Goal: Task Accomplishment & Management: Use online tool/utility

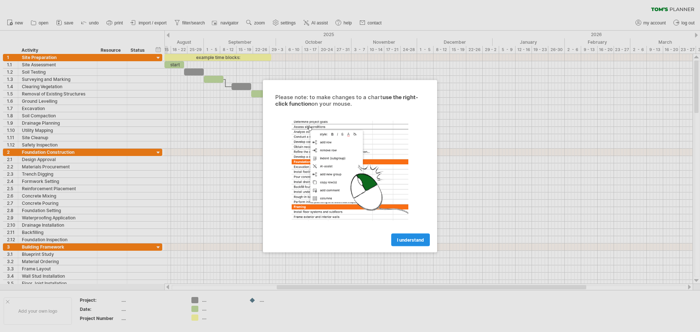
click at [416, 241] on span "I understand" at bounding box center [410, 239] width 27 height 5
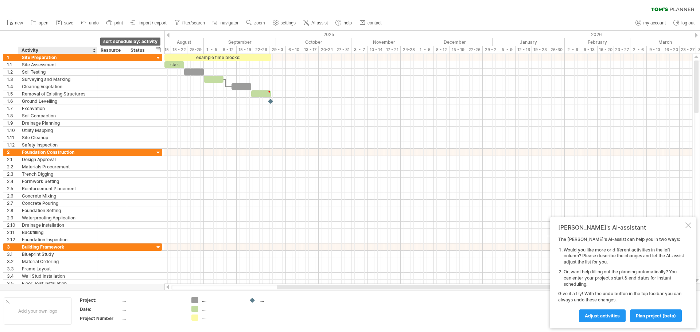
click at [94, 52] on div at bounding box center [94, 50] width 3 height 7
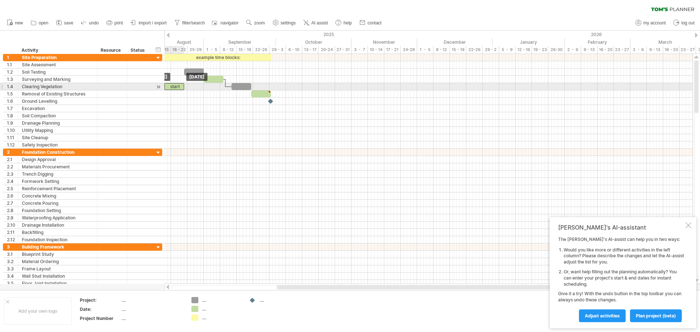
drag, startPoint x: 178, startPoint y: 65, endPoint x: 178, endPoint y: 90, distance: 25.2
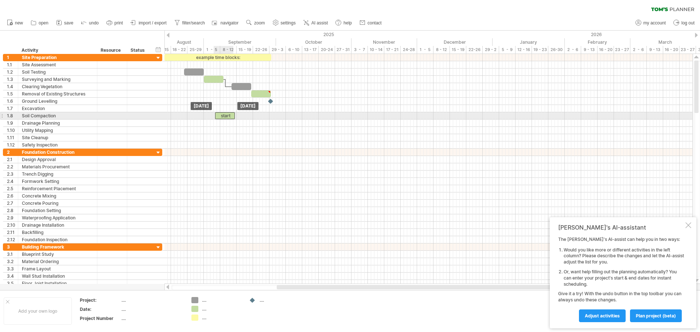
drag, startPoint x: 178, startPoint y: 88, endPoint x: 234, endPoint y: 115, distance: 62.1
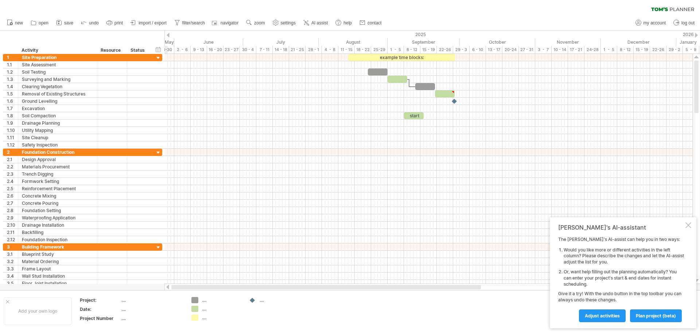
drag, startPoint x: 304, startPoint y: 288, endPoint x: 156, endPoint y: 283, distance: 148.1
click at [157, 285] on div "Trying to reach [DOMAIN_NAME] Connected again... 0% clear filter new 1" at bounding box center [350, 166] width 700 height 332
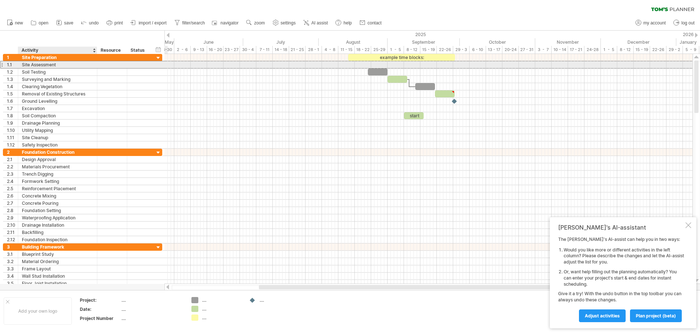
click at [74, 66] on div "Site Assessment" at bounding box center [57, 64] width 71 height 7
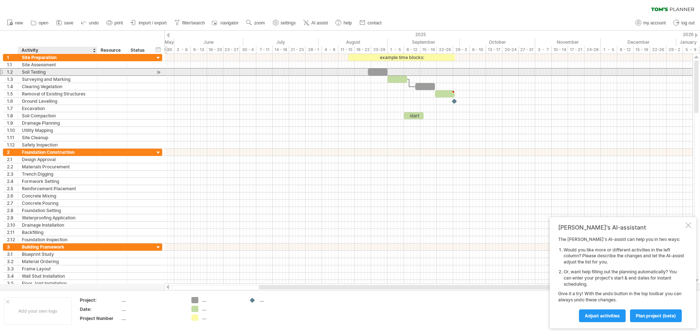
click at [65, 74] on div "Soil Testing" at bounding box center [57, 72] width 71 height 7
click at [110, 74] on div at bounding box center [112, 72] width 22 height 7
click at [138, 72] on div at bounding box center [139, 72] width 16 height 7
click at [158, 72] on div at bounding box center [158, 73] width 7 height 8
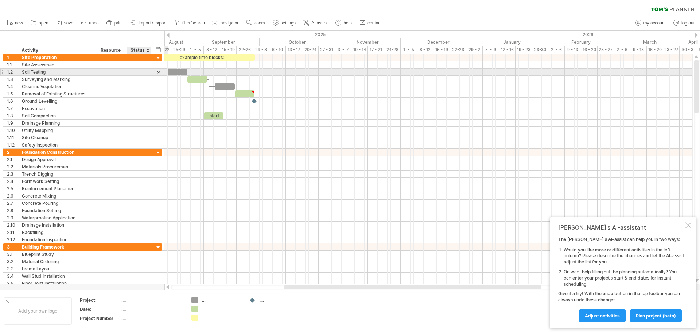
click at [158, 72] on div at bounding box center [158, 73] width 7 height 8
click at [160, 72] on div at bounding box center [158, 73] width 7 height 8
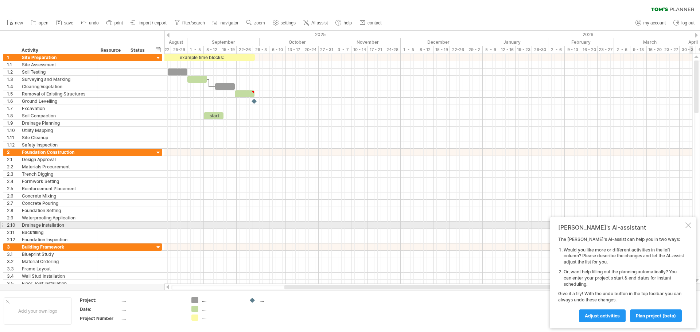
click at [688, 225] on div at bounding box center [688, 225] width 6 height 6
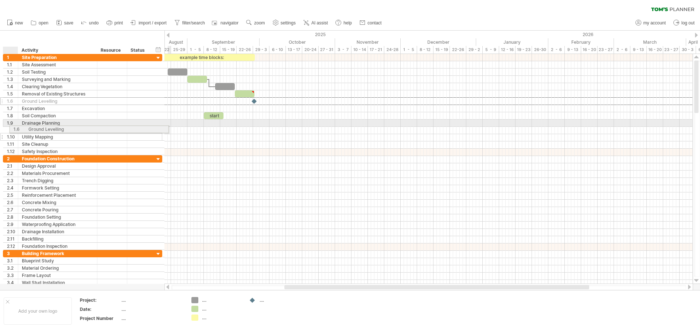
drag, startPoint x: 3, startPoint y: 101, endPoint x: 8, endPoint y: 128, distance: 27.1
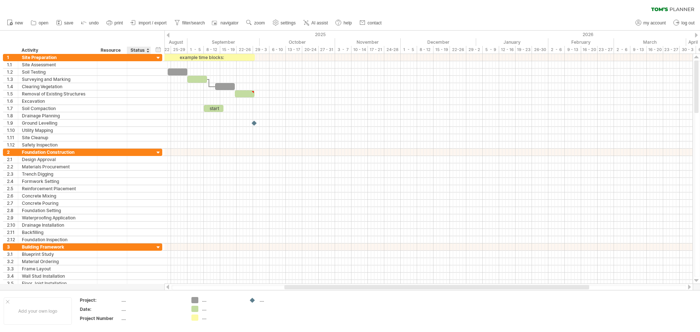
click at [148, 51] on div at bounding box center [147, 50] width 3 height 7
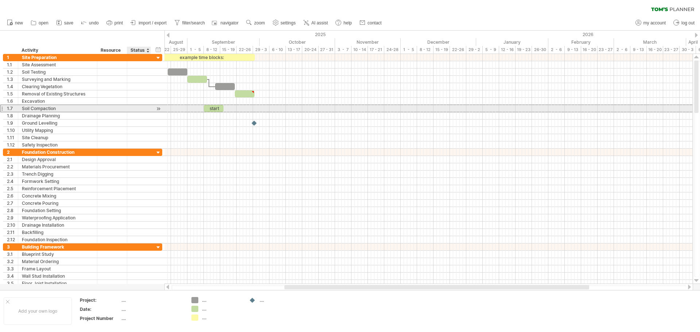
click at [145, 111] on div at bounding box center [139, 108] width 16 height 7
click at [218, 109] on div "start" at bounding box center [214, 108] width 20 height 7
drag, startPoint x: 222, startPoint y: 109, endPoint x: 234, endPoint y: 108, distance: 11.3
click at [234, 108] on span at bounding box center [235, 108] width 3 height 7
click at [212, 109] on div "*****" at bounding box center [219, 108] width 31 height 7
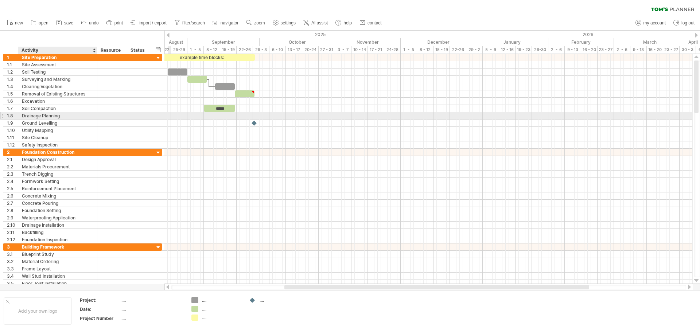
click at [88, 116] on div "Drainage Planning" at bounding box center [57, 115] width 71 height 7
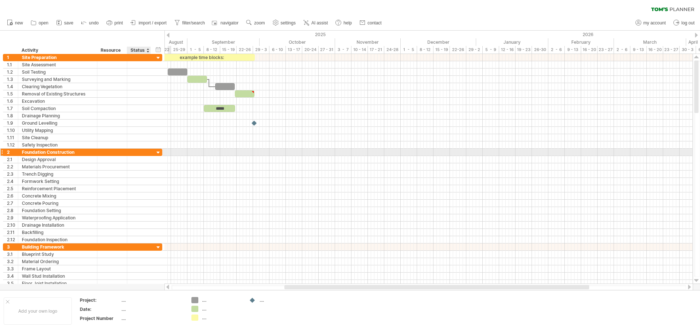
click at [157, 152] on div at bounding box center [158, 152] width 7 height 7
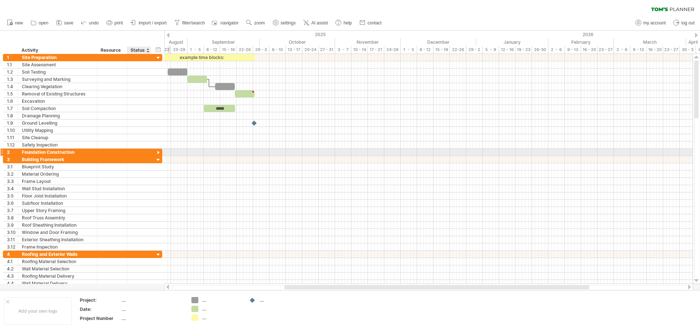
click at [157, 152] on div at bounding box center [158, 152] width 7 height 7
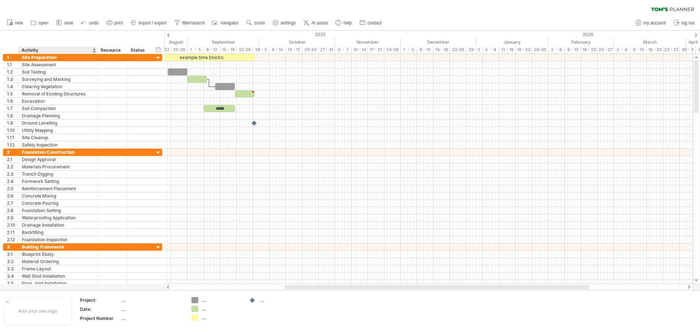
click at [94, 51] on div at bounding box center [94, 50] width 3 height 7
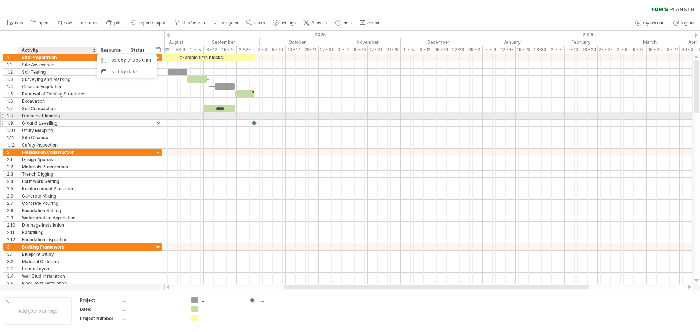
click at [126, 120] on div at bounding box center [126, 123] width 4 height 7
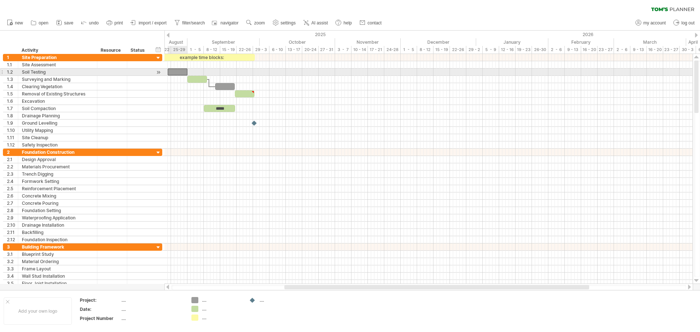
click at [178, 73] on div at bounding box center [178, 72] width 20 height 7
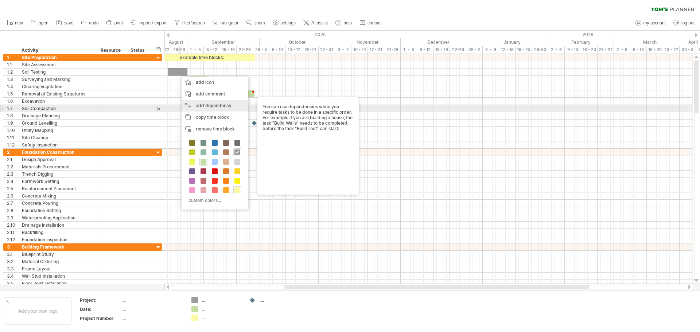
click at [208, 108] on div "add dependency You can use dependencies when you require tasks to be done in a …" at bounding box center [215, 106] width 67 height 12
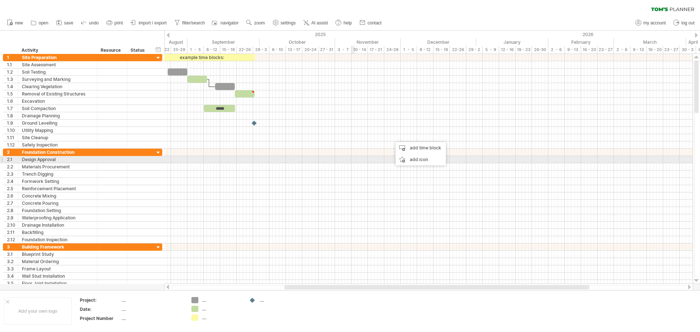
click at [354, 163] on div at bounding box center [428, 159] width 528 height 7
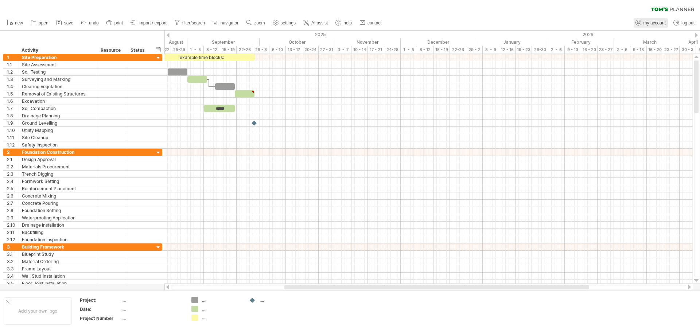
click at [662, 24] on span "my account" at bounding box center [654, 22] width 22 height 5
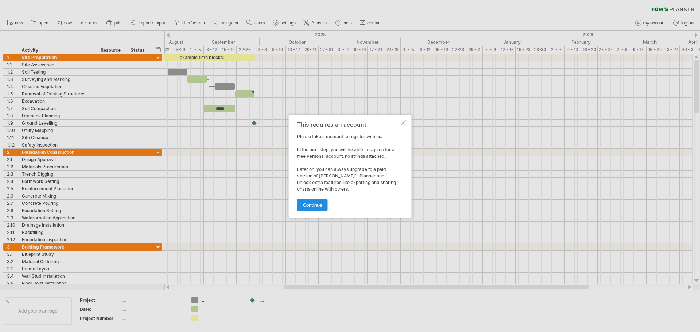
click at [318, 207] on span "continue" at bounding box center [312, 204] width 19 height 5
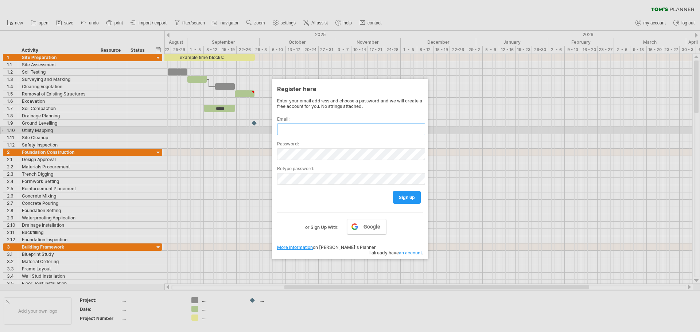
click at [318, 131] on input "text" at bounding box center [351, 130] width 148 height 12
drag, startPoint x: 301, startPoint y: 128, endPoint x: 305, endPoint y: 129, distance: 3.9
click at [301, 128] on input "**********" at bounding box center [351, 130] width 148 height 12
type input "**********"
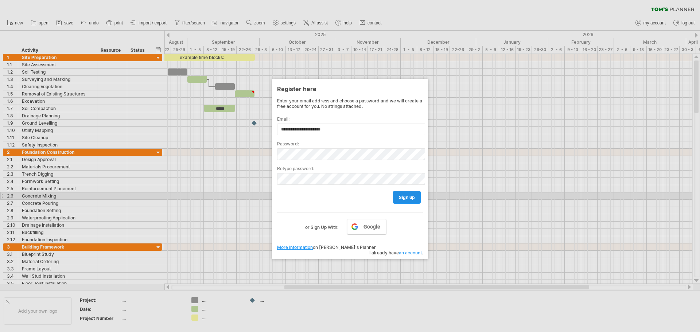
click at [405, 199] on span "sign up" at bounding box center [407, 197] width 16 height 5
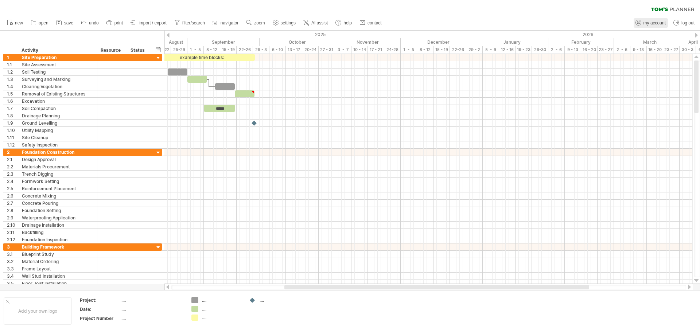
click at [647, 23] on span "my account" at bounding box center [654, 22] width 22 height 5
type input "**********"
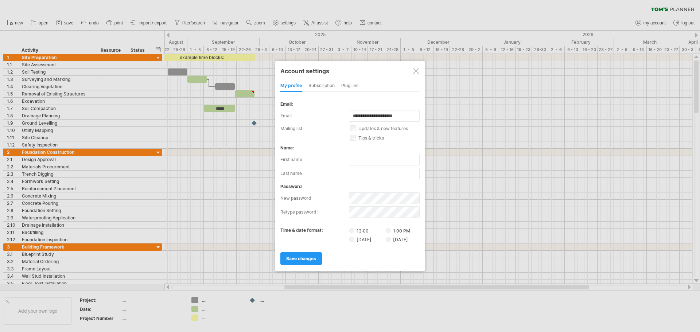
click at [325, 85] on div "subscription" at bounding box center [321, 86] width 26 height 12
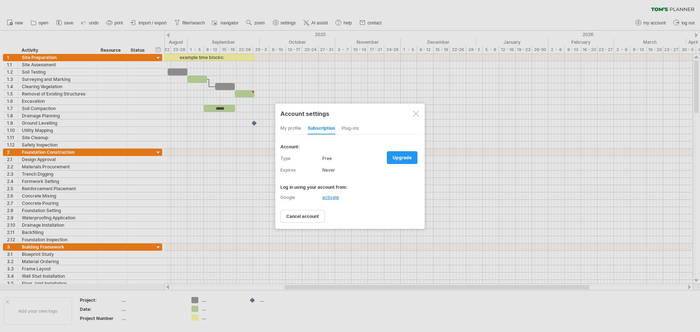
click at [293, 130] on div "my profile" at bounding box center [290, 129] width 21 height 12
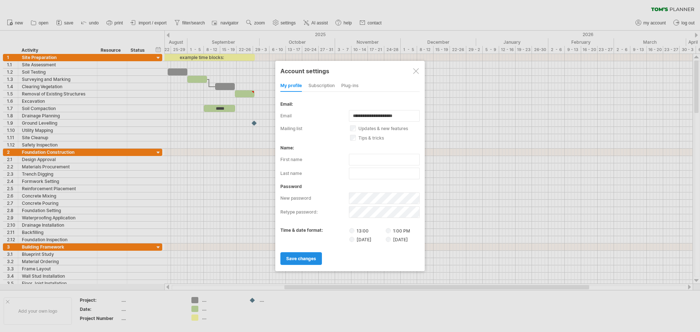
click at [307, 260] on span "save changes" at bounding box center [301, 258] width 30 height 5
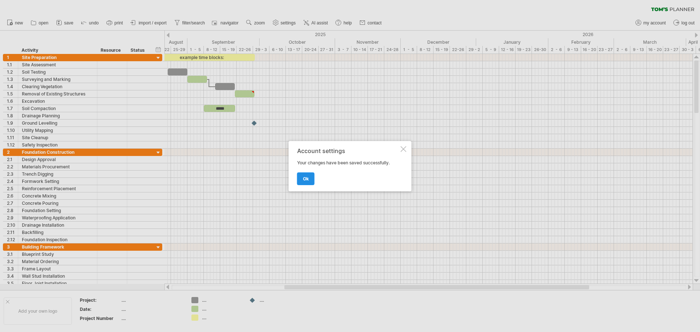
click at [308, 174] on link "ok" at bounding box center [305, 178] width 17 height 13
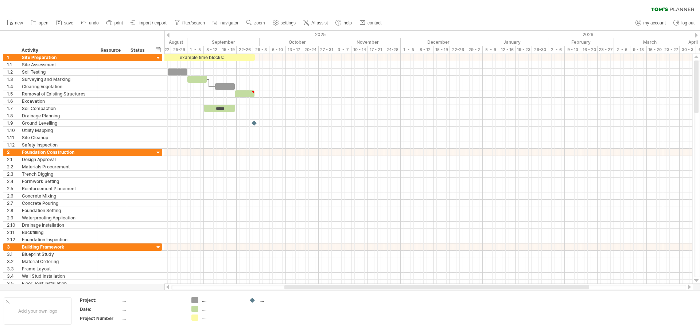
click at [62, 25] on icon at bounding box center [58, 22] width 7 height 7
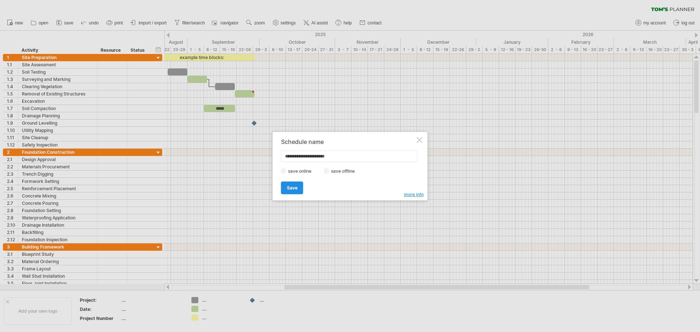
type input "**********"
click at [293, 191] on link "Save" at bounding box center [292, 188] width 22 height 13
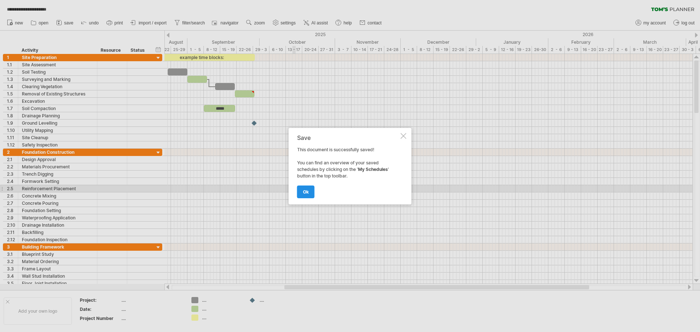
click at [311, 191] on link "ok" at bounding box center [305, 192] width 17 height 13
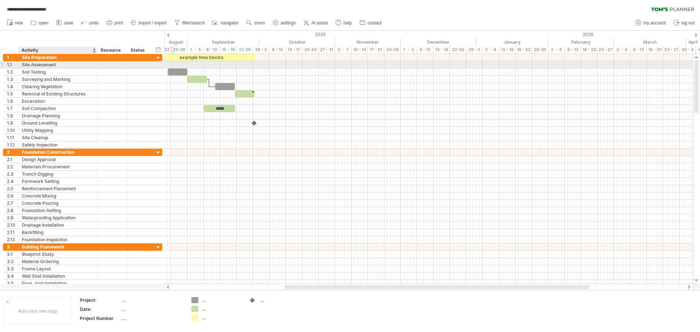
click at [64, 67] on div "Site Assessment" at bounding box center [57, 64] width 71 height 7
click at [151, 23] on span "import / export" at bounding box center [153, 22] width 28 height 5
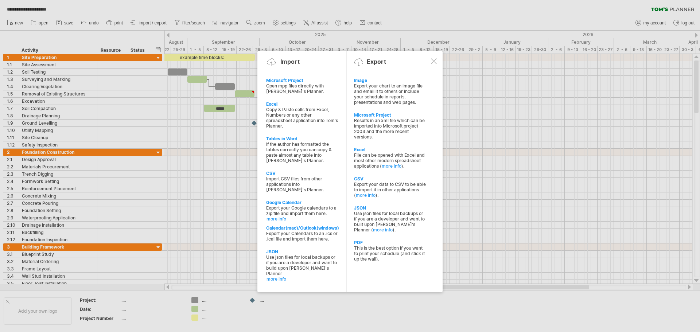
click at [434, 61] on div at bounding box center [434, 61] width 6 height 6
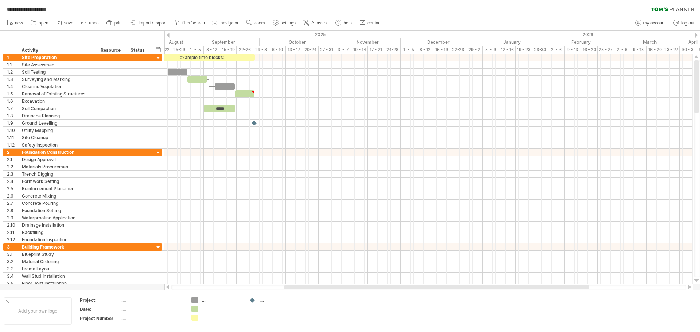
click at [321, 22] on span "AI assist" at bounding box center [319, 22] width 16 height 5
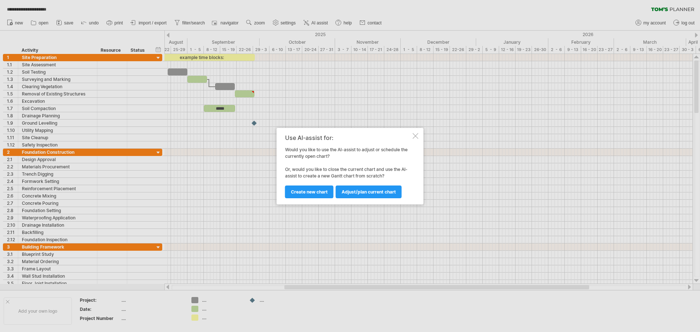
click at [415, 135] on div at bounding box center [416, 136] width 6 height 6
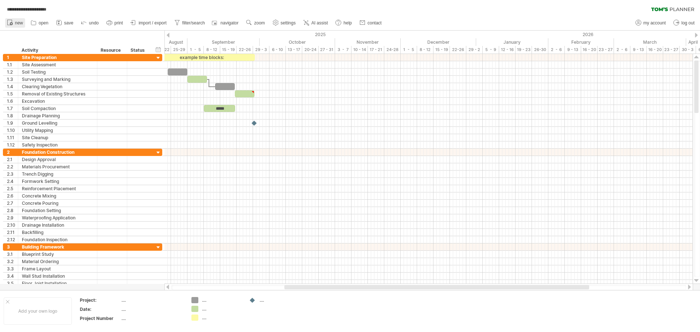
click at [21, 22] on span "new" at bounding box center [19, 22] width 8 height 5
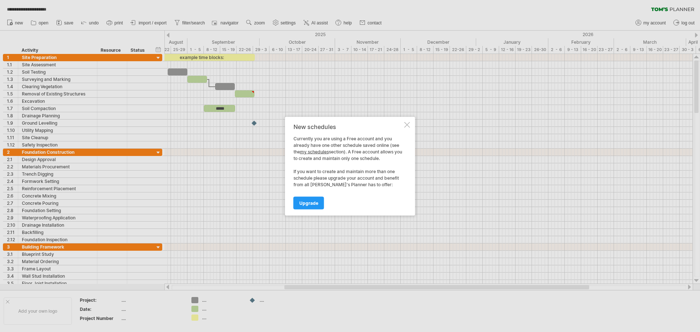
click at [406, 123] on div at bounding box center [407, 125] width 6 height 6
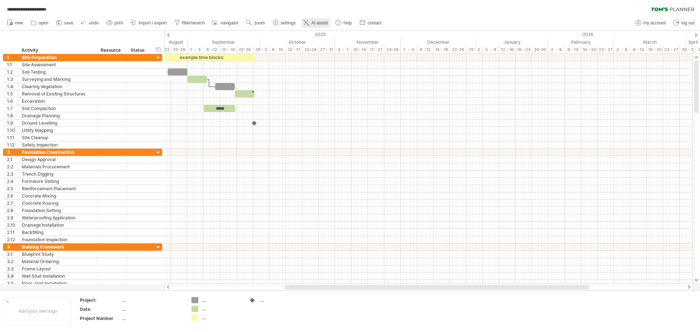
click at [325, 21] on span "AI assist" at bounding box center [319, 22] width 16 height 5
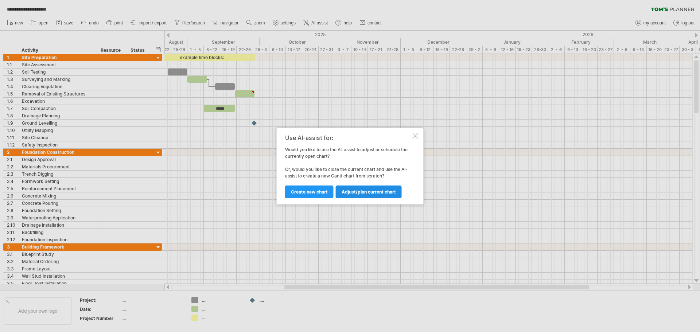
click at [358, 195] on link "Adjust/plan current chart" at bounding box center [369, 192] width 66 height 13
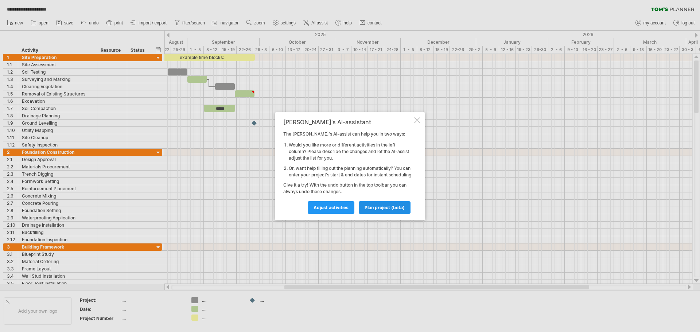
click at [389, 210] on span "plan project (beta)" at bounding box center [384, 207] width 40 height 5
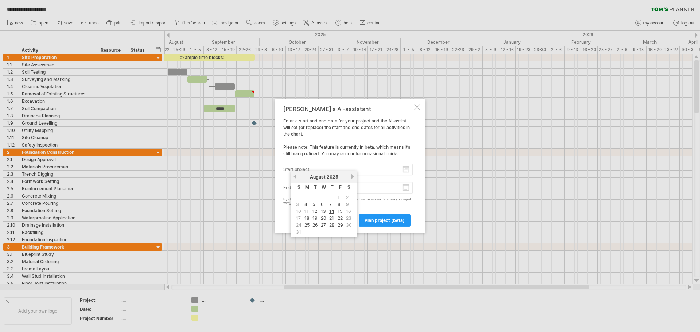
click at [405, 170] on input "start project:" at bounding box center [380, 170] width 66 height 12
click at [351, 176] on link "next" at bounding box center [352, 176] width 5 height 5
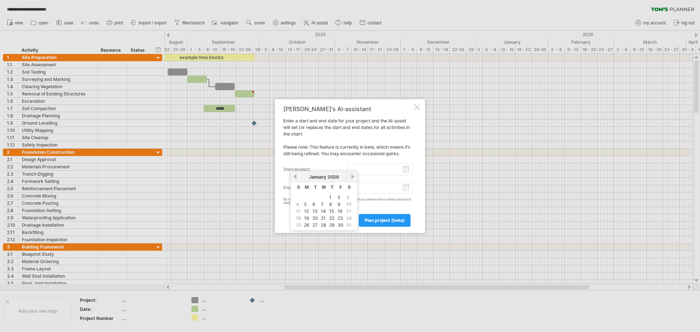
click at [351, 176] on link "next" at bounding box center [352, 176] width 5 height 5
click at [351, 176] on link "next" at bounding box center [351, 176] width 5 height 5
click at [305, 199] on link "2" at bounding box center [306, 197] width 4 height 7
type input "********"
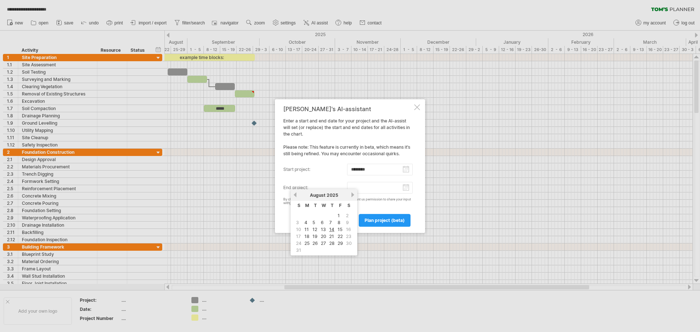
click at [406, 188] on input "end project:" at bounding box center [380, 188] width 66 height 12
click at [354, 195] on link "next" at bounding box center [352, 194] width 5 height 5
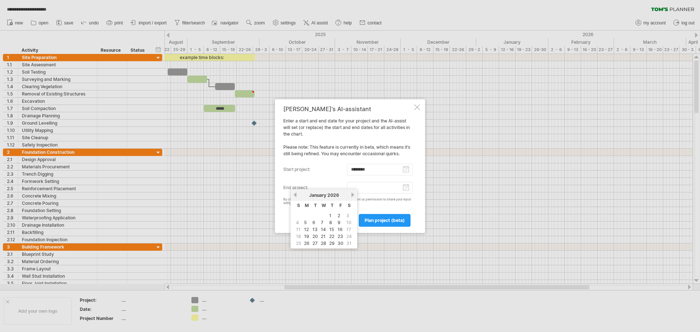
click at [354, 195] on link "next" at bounding box center [352, 194] width 5 height 5
click at [354, 195] on link "next" at bounding box center [351, 194] width 5 height 5
click at [354, 195] on link "next" at bounding box center [352, 194] width 5 height 5
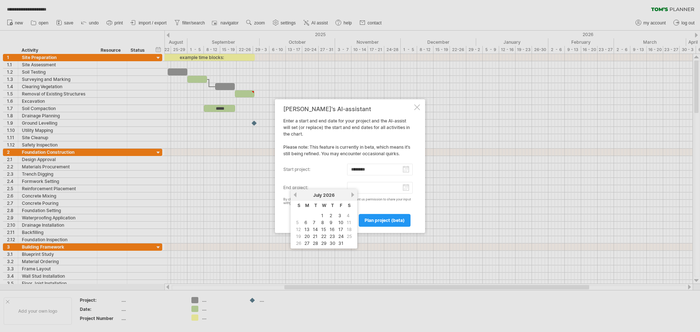
click at [354, 195] on link "next" at bounding box center [352, 194] width 5 height 5
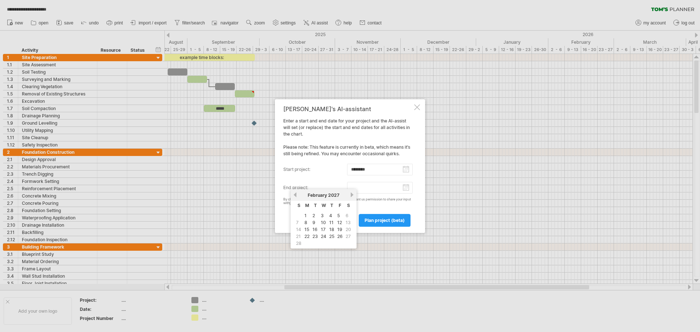
click at [354, 195] on link "next" at bounding box center [351, 194] width 5 height 5
click at [354, 195] on link "next" at bounding box center [352, 194] width 5 height 5
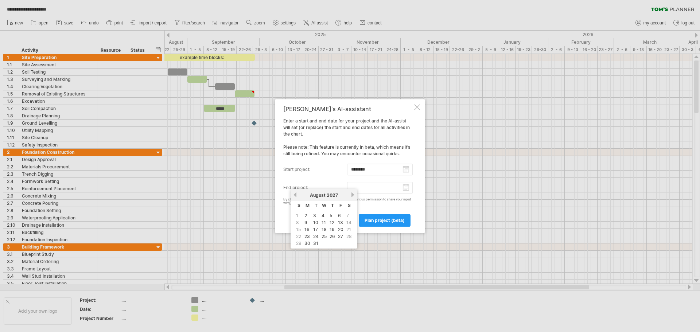
click at [354, 195] on link "next" at bounding box center [352, 194] width 5 height 5
click at [296, 195] on link "previous" at bounding box center [294, 194] width 5 height 5
click at [342, 238] on link "24" at bounding box center [341, 236] width 7 height 7
type input "********"
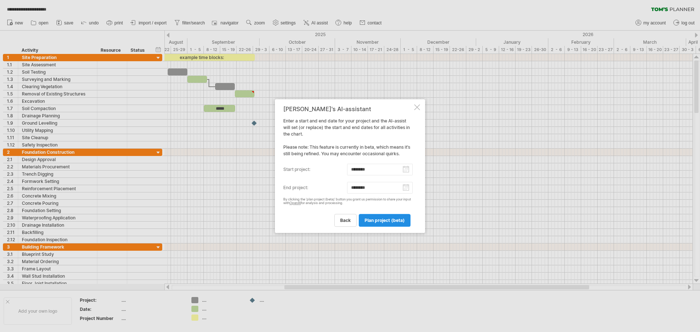
click at [383, 222] on span "plan project (beta)" at bounding box center [384, 220] width 40 height 5
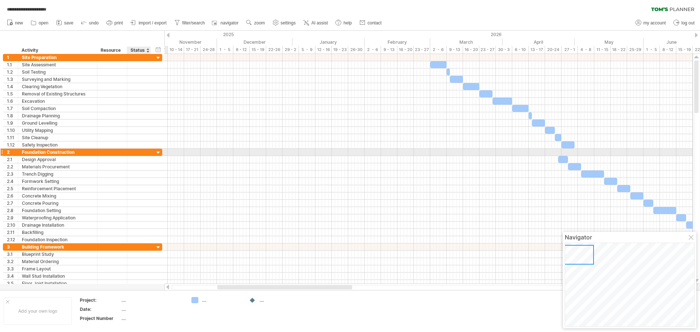
click at [159, 153] on div at bounding box center [158, 152] width 7 height 7
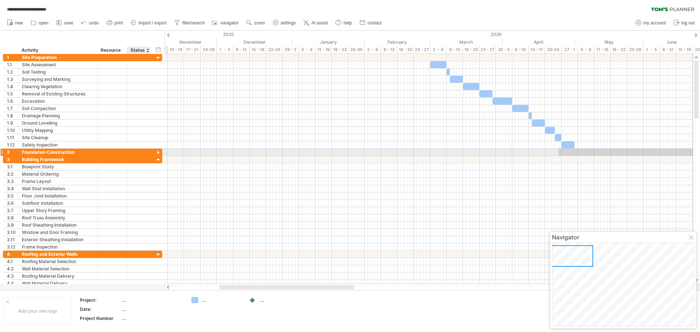
click at [158, 152] on div at bounding box center [158, 152] width 7 height 7
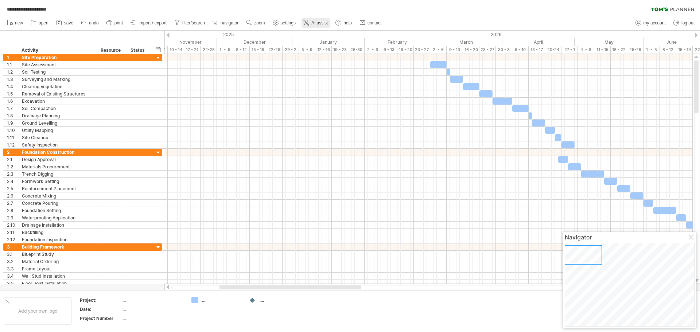
click at [318, 24] on span "AI assist" at bounding box center [319, 22] width 16 height 5
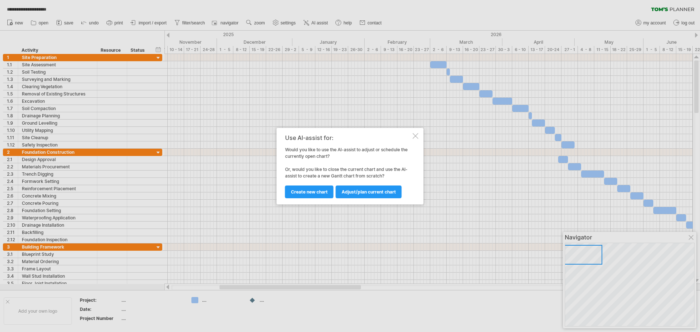
click at [65, 38] on div at bounding box center [350, 166] width 700 height 332
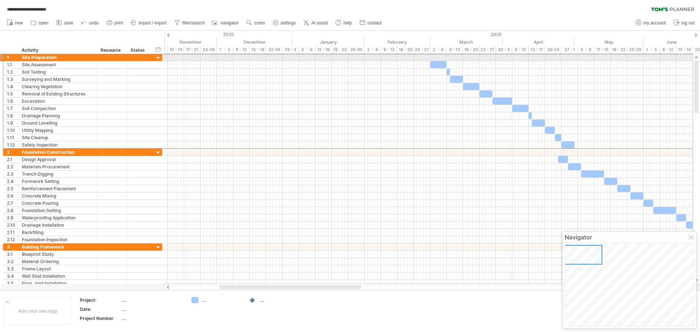
click at [3, 58] on div at bounding box center [1, 58] width 3 height 8
click at [6, 58] on div "1" at bounding box center [10, 57] width 15 height 7
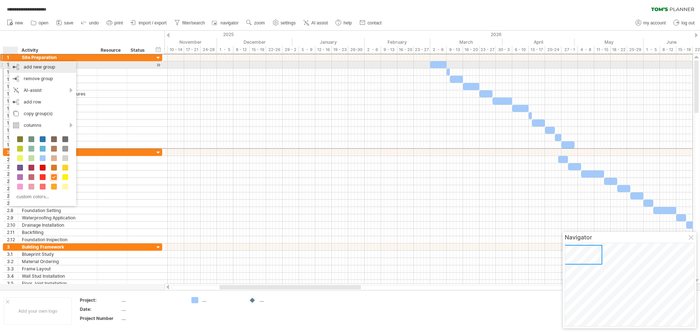
click at [51, 67] on div "add new group" at bounding box center [42, 67] width 67 height 12
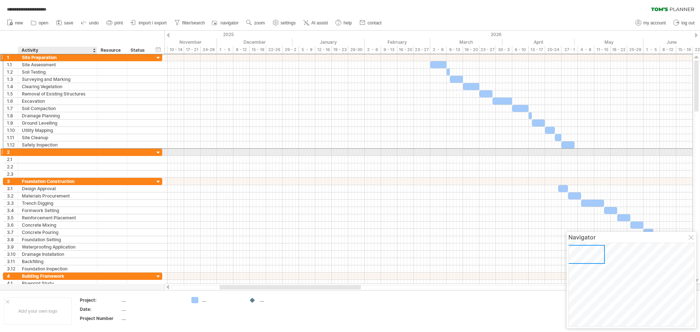
click at [40, 152] on div at bounding box center [57, 152] width 71 height 7
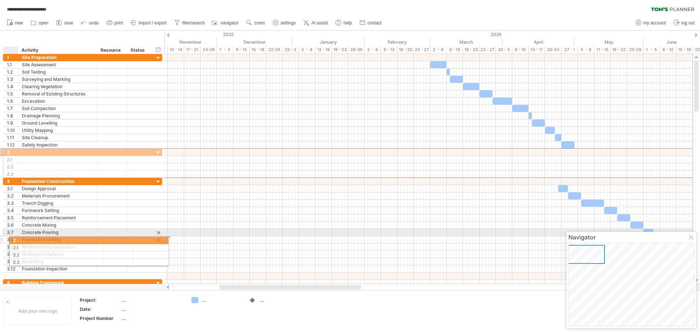
drag, startPoint x: 5, startPoint y: 152, endPoint x: 11, endPoint y: 239, distance: 87.3
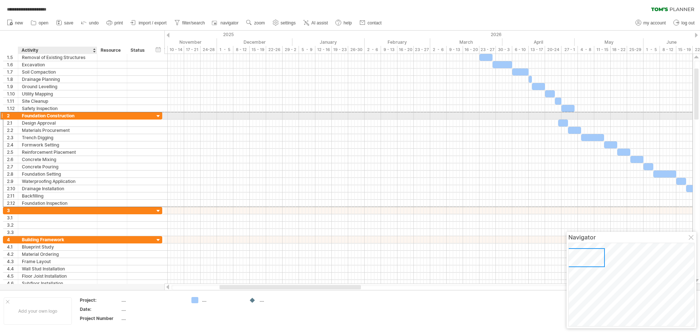
click at [67, 117] on div "Foundation Construction" at bounding box center [57, 115] width 71 height 7
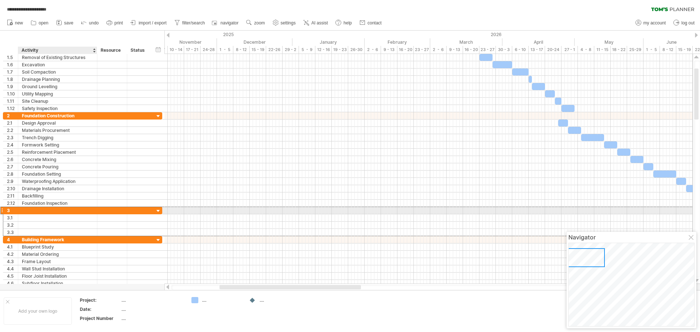
click at [55, 211] on div at bounding box center [57, 210] width 71 height 7
type input "**********"
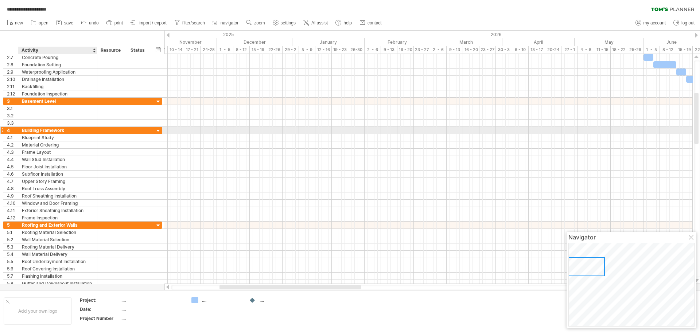
click at [61, 131] on div "Building Framework" at bounding box center [57, 130] width 71 height 7
click at [71, 130] on input "**********" at bounding box center [57, 130] width 71 height 7
type input "*"
type input "**********"
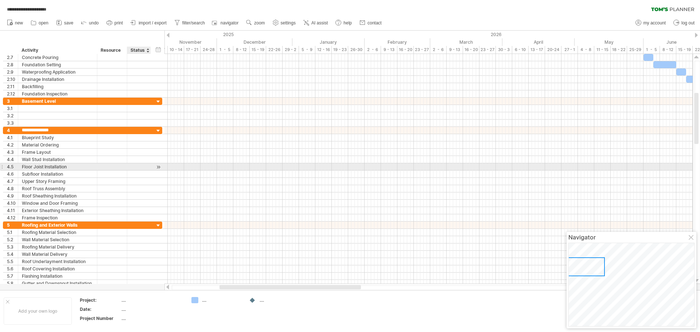
click at [133, 168] on div at bounding box center [139, 166] width 16 height 7
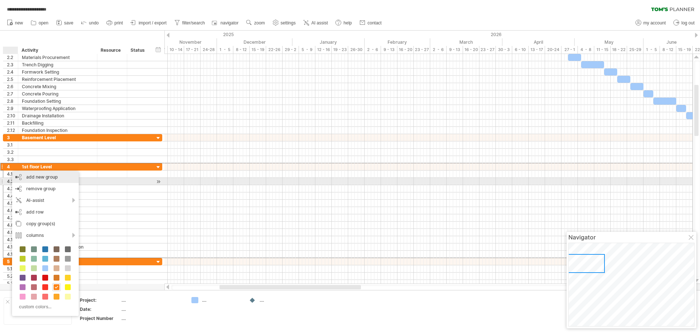
click at [44, 179] on div "add new group" at bounding box center [45, 177] width 67 height 12
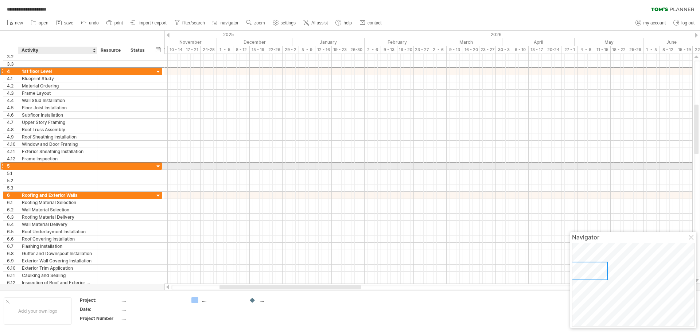
click at [28, 167] on div at bounding box center [57, 166] width 71 height 7
type input "**********"
click at [38, 70] on div "1st floor Level" at bounding box center [57, 71] width 71 height 7
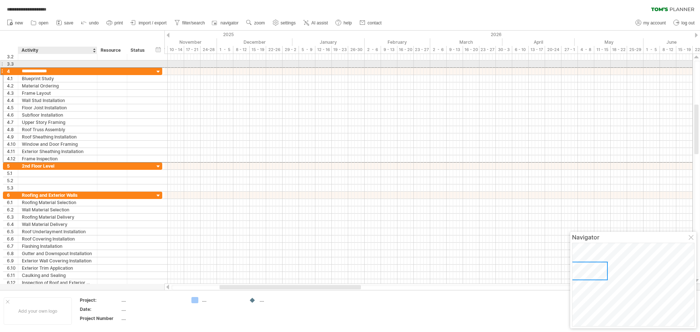
type input "**********"
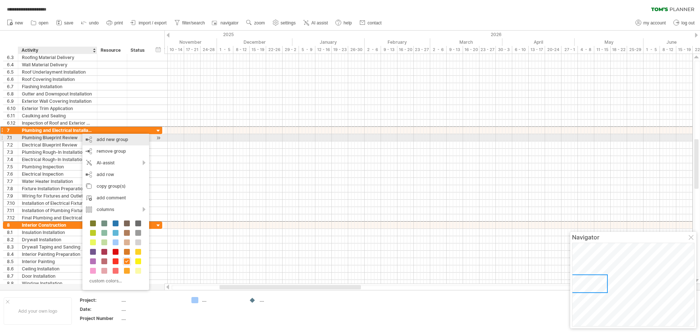
click at [104, 138] on div "add new group" at bounding box center [115, 140] width 67 height 12
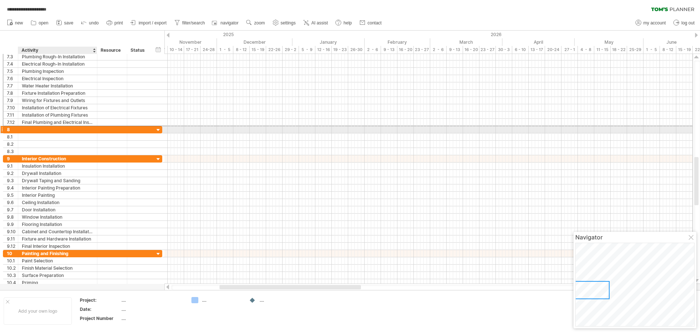
click at [34, 131] on div at bounding box center [57, 129] width 71 height 7
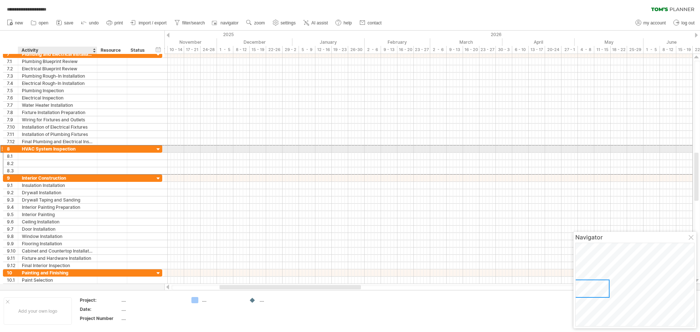
click at [56, 149] on div "HVAC System Inspection" at bounding box center [57, 148] width 71 height 7
type input "**********"
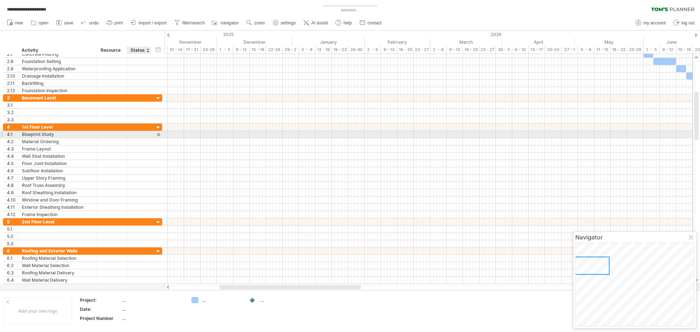
click at [158, 135] on div at bounding box center [158, 135] width 7 height 8
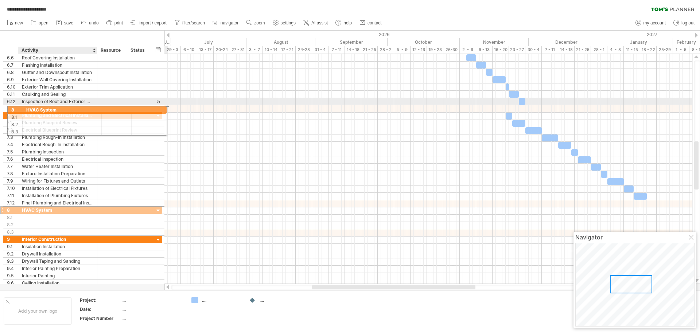
drag, startPoint x: 39, startPoint y: 203, endPoint x: 41, endPoint y: 109, distance: 94.4
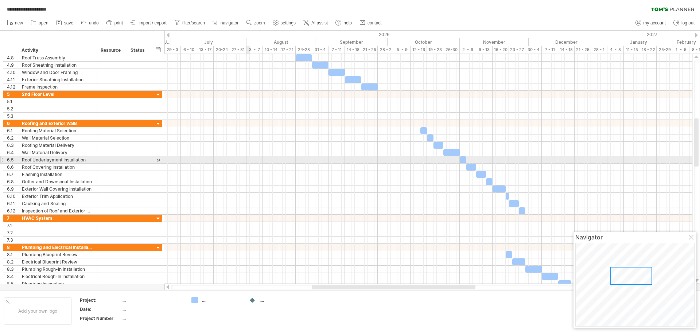
click at [248, 156] on div at bounding box center [428, 167] width 528 height 95
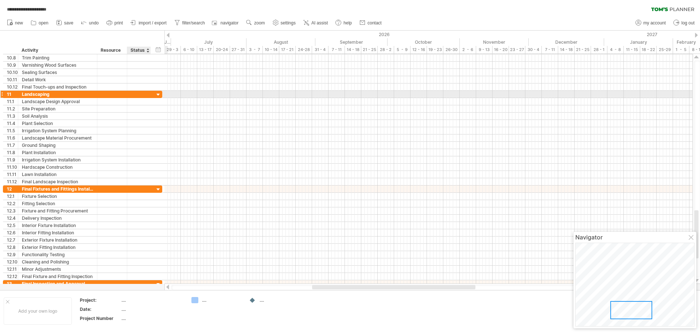
click at [157, 94] on div at bounding box center [158, 94] width 7 height 7
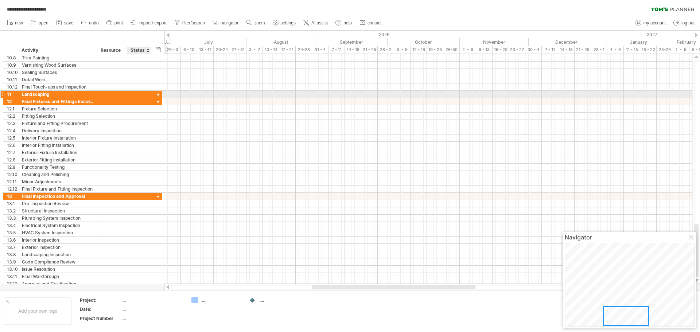
click at [157, 94] on div at bounding box center [158, 94] width 7 height 7
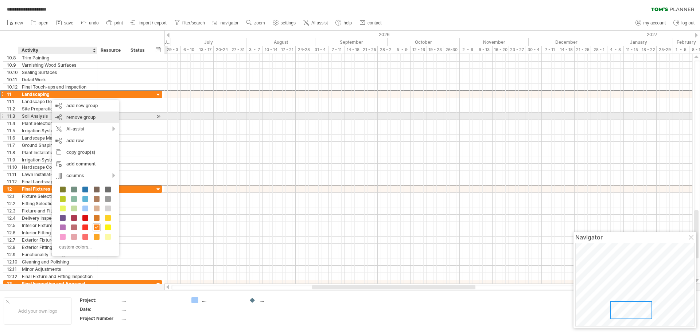
click at [75, 116] on span "remove group" at bounding box center [80, 116] width 29 height 5
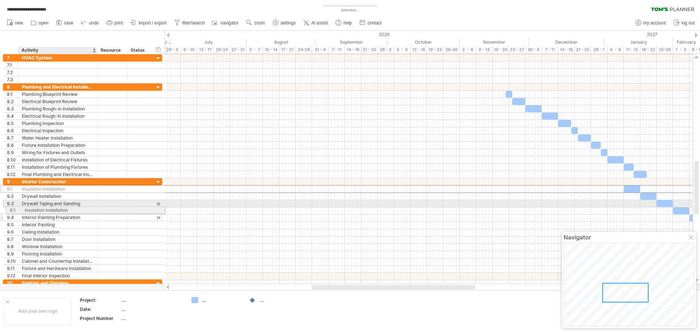
drag, startPoint x: 64, startPoint y: 188, endPoint x: 65, endPoint y: 209, distance: 20.4
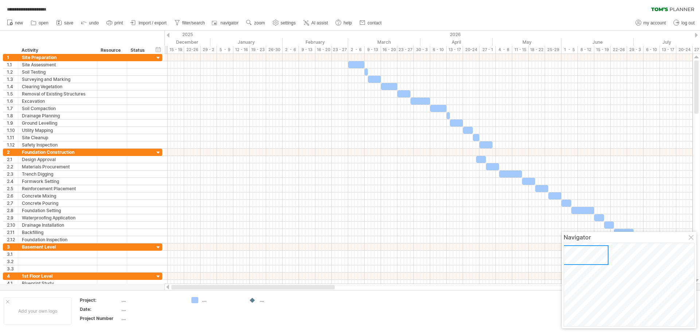
drag, startPoint x: 378, startPoint y: 288, endPoint x: 214, endPoint y: 287, distance: 163.7
click at [214, 287] on div at bounding box center [252, 287] width 163 height 4
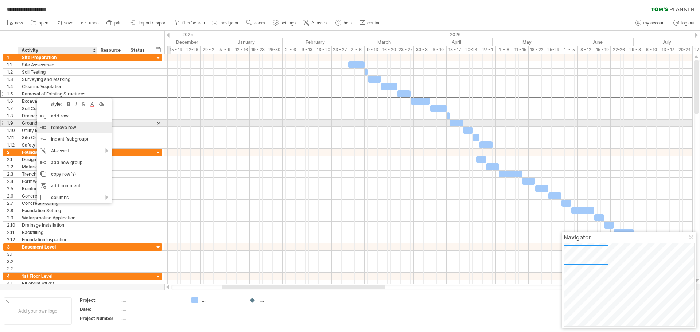
click at [71, 127] on span "remove row" at bounding box center [63, 127] width 25 height 5
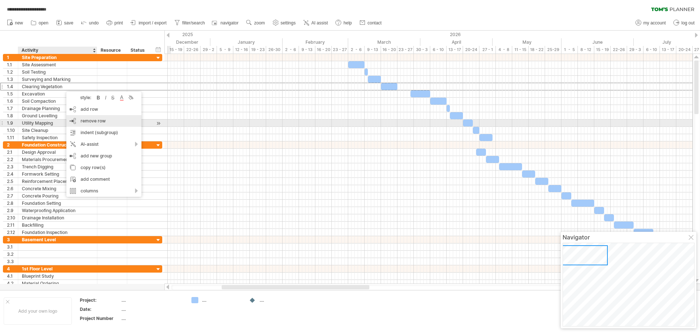
click at [100, 121] on span "remove row" at bounding box center [93, 120] width 25 height 5
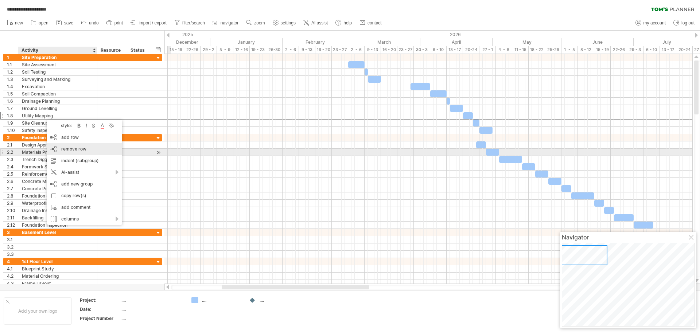
click at [74, 151] on span "remove row" at bounding box center [73, 148] width 25 height 5
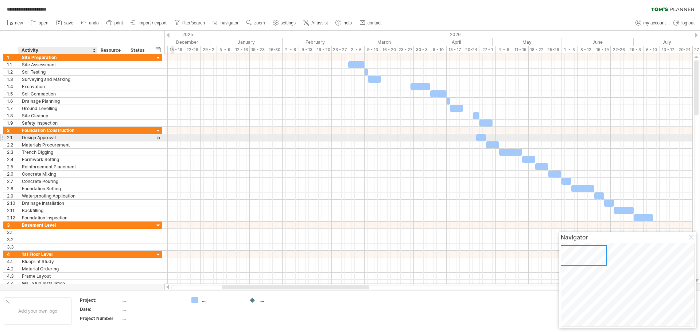
click at [66, 137] on div "Design Approval" at bounding box center [57, 137] width 71 height 7
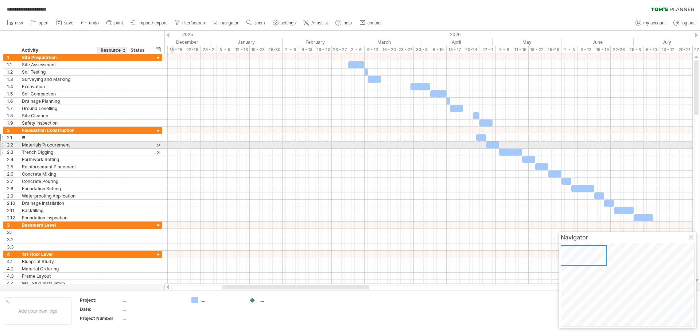
type input "*"
type input "**********"
type input "*"
type input "**********"
